Goal: Information Seeking & Learning: Find specific fact

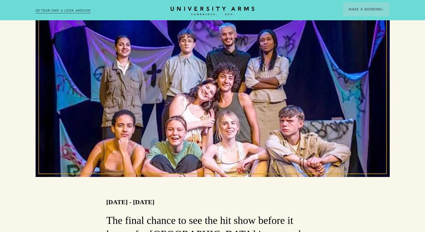
scroll to position [152, 0]
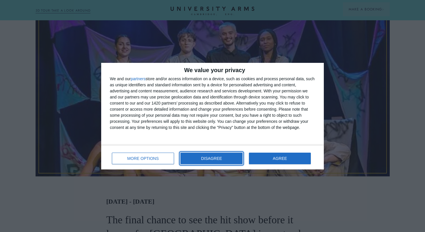
click at [197, 160] on button "DISAGREE" at bounding box center [211, 158] width 62 height 12
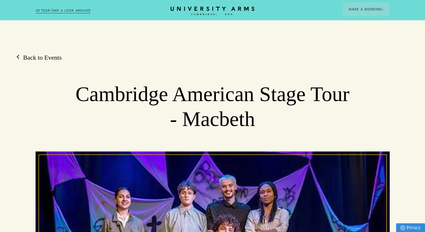
scroll to position [334, 0]
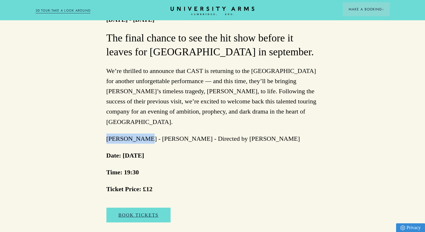
drag, startPoint x: 138, startPoint y: 127, endPoint x: 101, endPoint y: 126, distance: 36.1
click at [102, 126] on div "Back to Events Cambridge American Stage Tour - Macbeth 29/08/2025 - 29/08/2025 …" at bounding box center [212, 8] width 425 height 578
copy p "Rafael Griso"
